Goal: Information Seeking & Learning: Learn about a topic

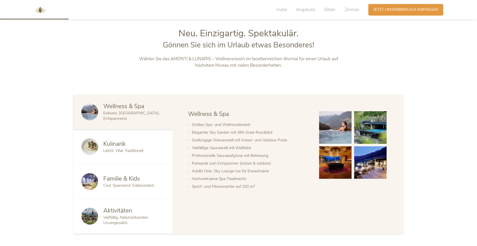
scroll to position [263, 0]
click at [146, 144] on div "Kulinarik" at bounding box center [134, 143] width 62 height 8
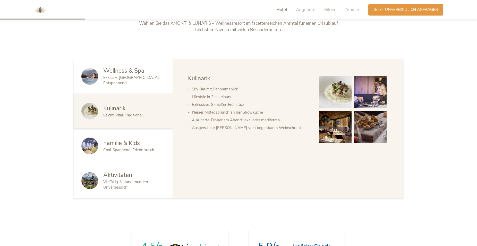
scroll to position [315, 0]
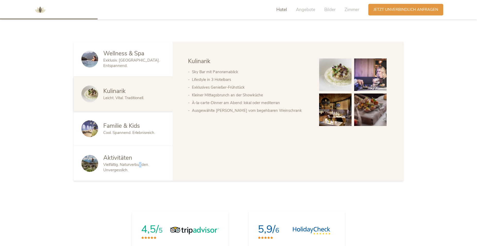
click at [141, 163] on span "Vielfältig. Naturverbunden. Unvergesslich." at bounding box center [126, 167] width 46 height 11
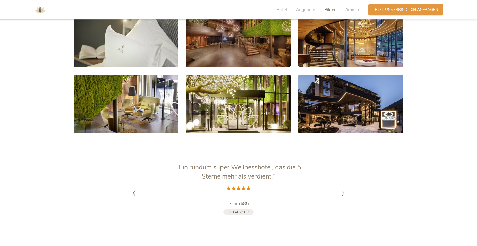
scroll to position [1024, 0]
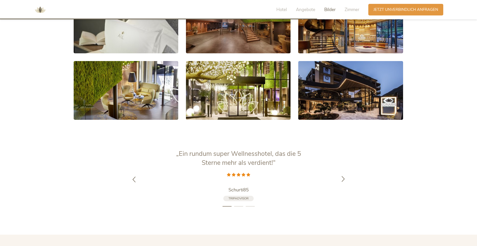
click at [342, 176] on icon at bounding box center [343, 179] width 6 height 6
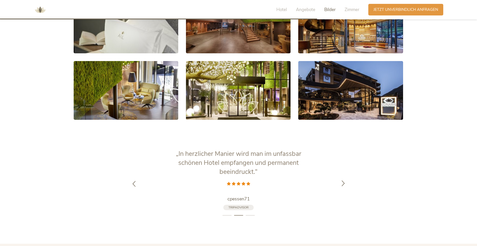
click at [343, 180] on icon at bounding box center [343, 183] width 6 height 6
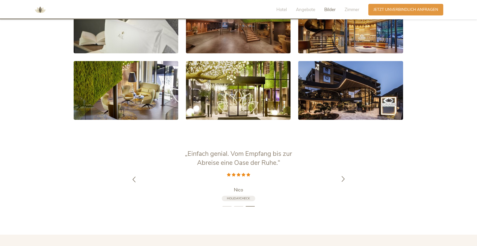
click at [344, 174] on div at bounding box center [343, 179] width 16 height 16
click at [344, 175] on div at bounding box center [343, 179] width 16 height 16
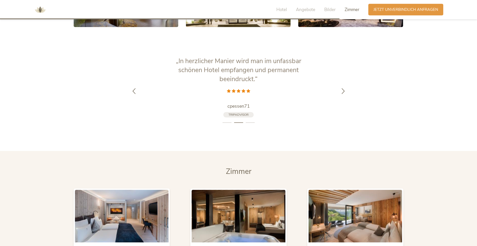
scroll to position [1103, 0]
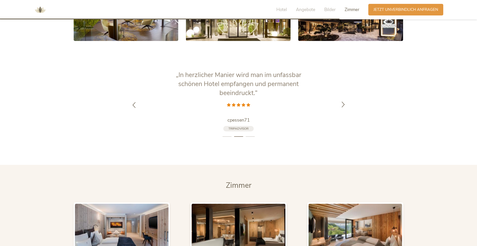
click at [343, 101] on icon at bounding box center [343, 104] width 6 height 6
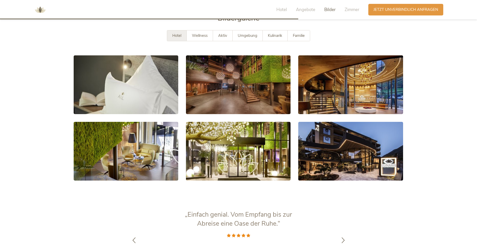
scroll to position [832, 0]
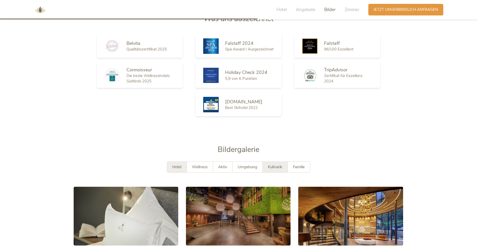
click at [281, 164] on span "Kulinarik" at bounding box center [275, 166] width 14 height 5
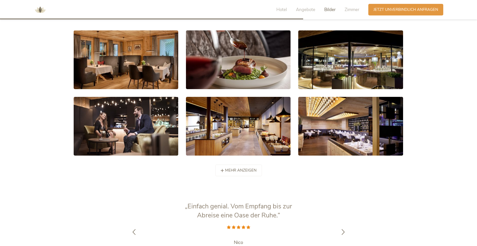
scroll to position [989, 0]
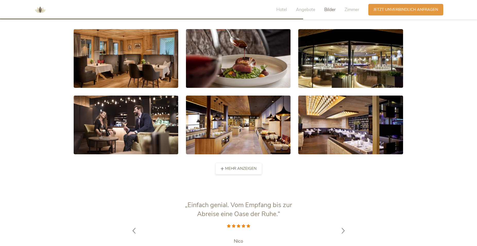
click at [238, 166] on span "mehr anzeigen" at bounding box center [240, 168] width 31 height 5
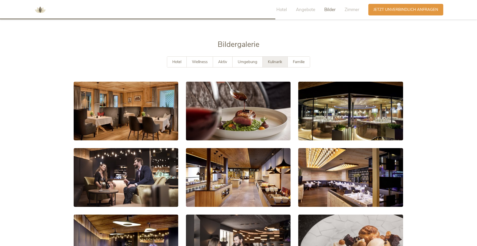
scroll to position [832, 0]
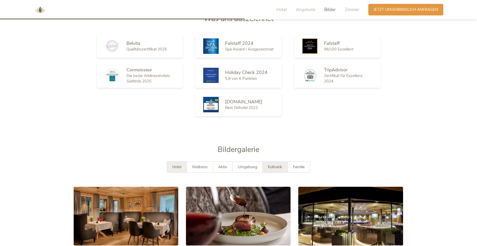
click at [175, 162] on div "Hotel" at bounding box center [177, 167] width 20 height 11
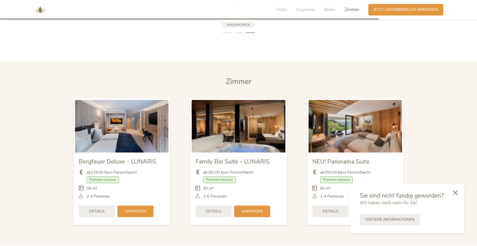
scroll to position [1147, 0]
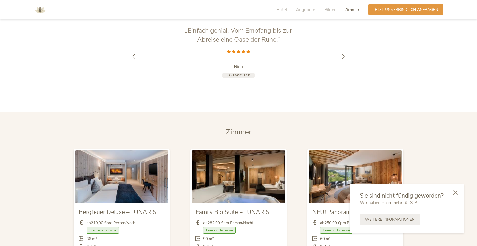
click at [356, 7] on span "Zimmer" at bounding box center [351, 10] width 15 height 6
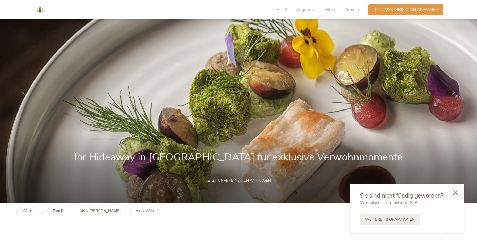
scroll to position [0, 0]
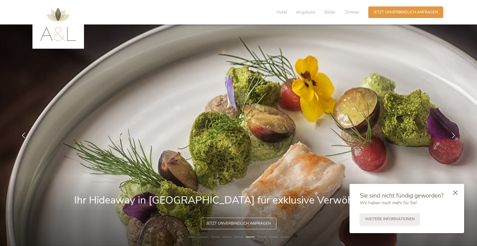
click at [388, 219] on span "Weitere Informationen" at bounding box center [390, 218] width 50 height 5
click at [280, 13] on span "Hotel" at bounding box center [281, 12] width 11 height 6
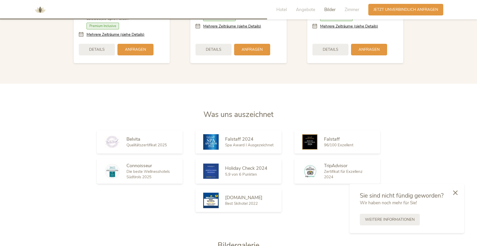
scroll to position [867, 0]
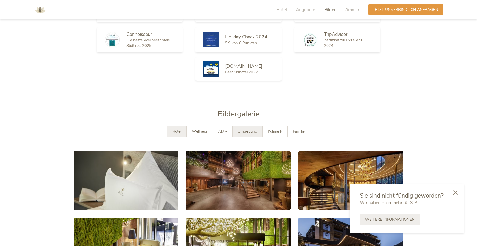
click at [247, 126] on div "Umgebung" at bounding box center [247, 131] width 30 height 11
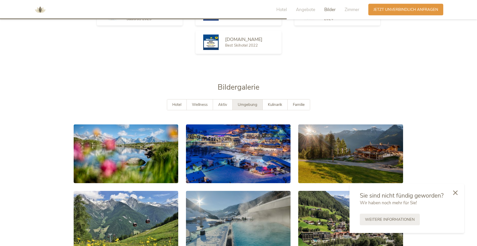
scroll to position [946, 0]
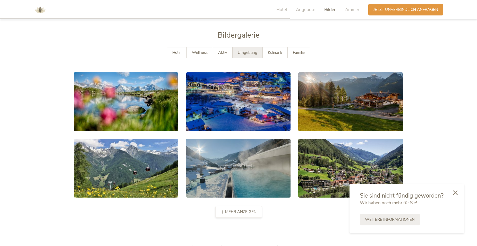
click at [229, 209] on span "mehr anzeigen" at bounding box center [240, 211] width 31 height 5
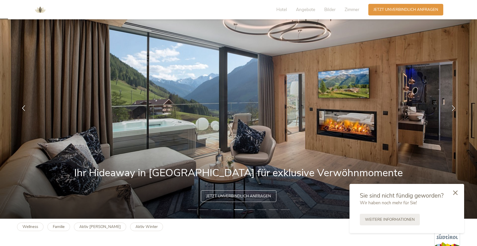
scroll to position [0, 0]
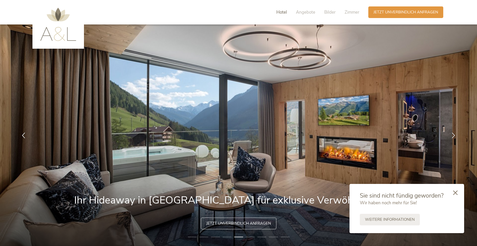
click at [281, 12] on span "Hotel" at bounding box center [281, 12] width 11 height 6
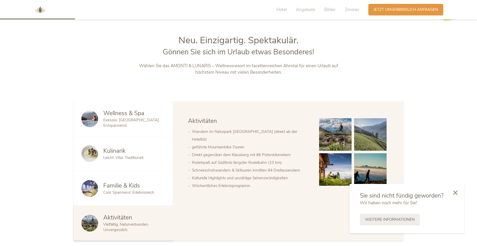
scroll to position [264, 0]
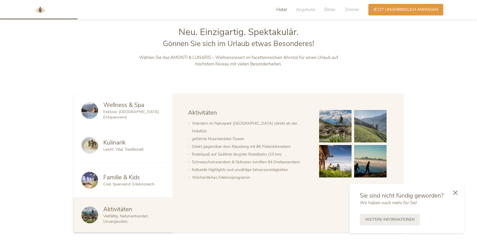
click at [130, 143] on div "Kulinarik" at bounding box center [134, 142] width 62 height 8
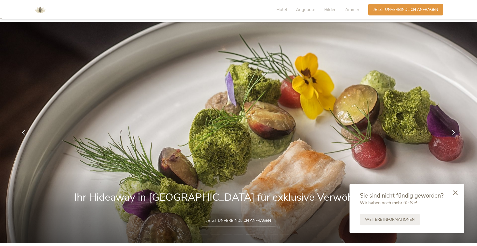
scroll to position [0, 0]
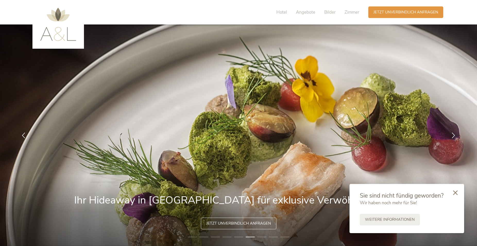
click at [60, 18] on img at bounding box center [58, 24] width 36 height 33
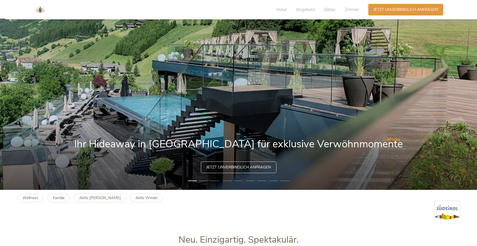
scroll to position [105, 0]
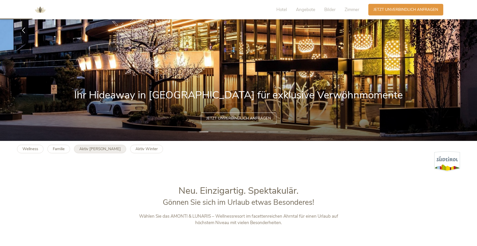
click at [86, 148] on b "Aktiv [PERSON_NAME]" at bounding box center [99, 148] width 41 height 5
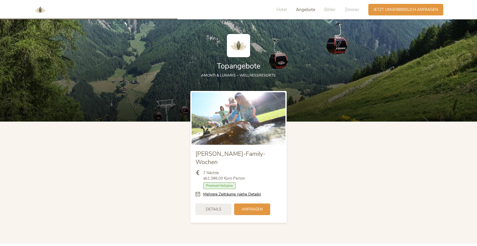
scroll to position [575, 0]
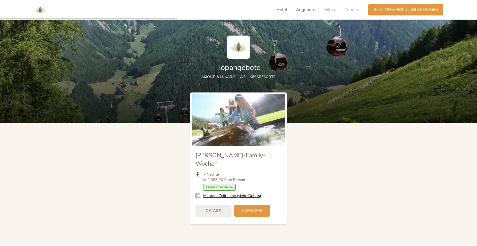
click at [278, 9] on span "Hotel" at bounding box center [281, 10] width 11 height 6
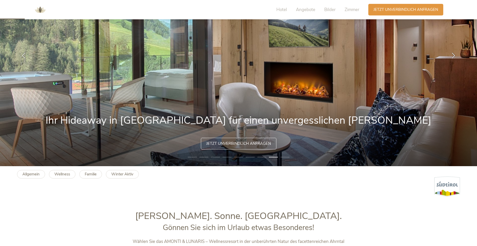
scroll to position [0, 0]
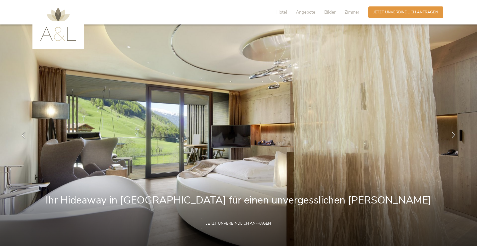
click at [453, 136] on icon at bounding box center [453, 135] width 6 height 6
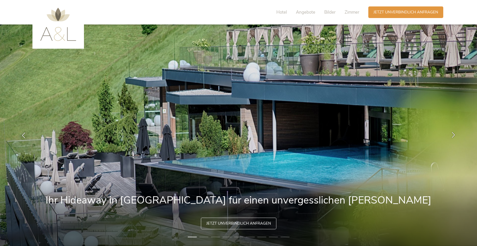
click at [453, 136] on icon at bounding box center [453, 135] width 6 height 6
click at [280, 11] on span "Hotel" at bounding box center [281, 12] width 11 height 6
